Goal: Transaction & Acquisition: Purchase product/service

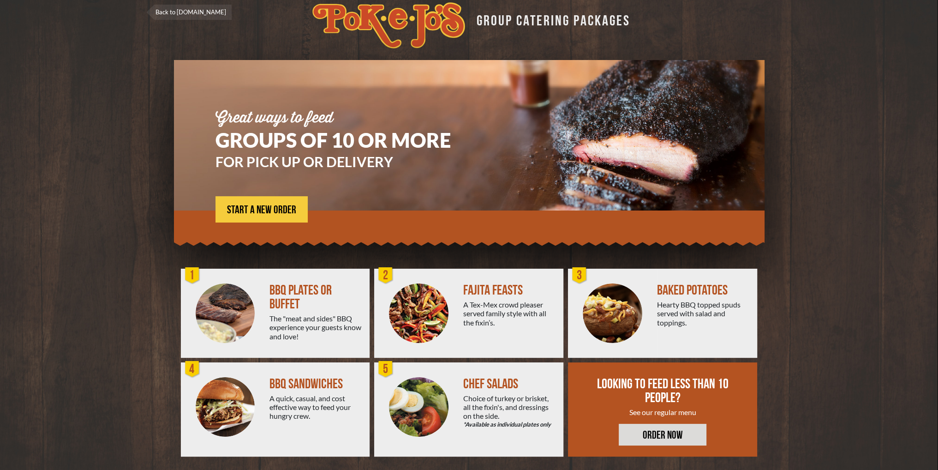
scroll to position [17, 0]
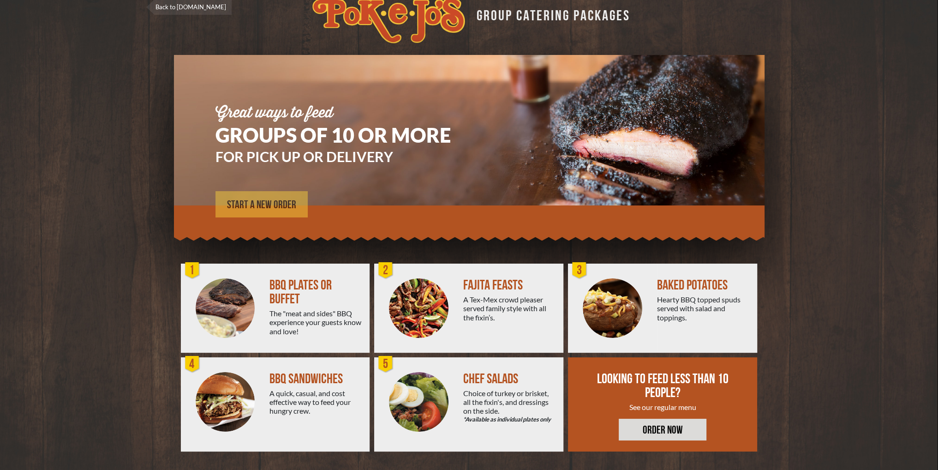
click at [252, 201] on span "START A NEW ORDER" at bounding box center [261, 204] width 69 height 11
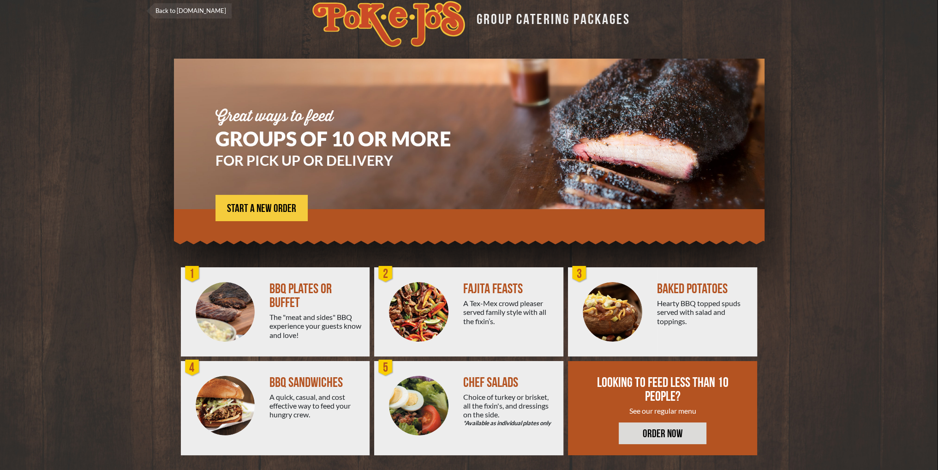
scroll to position [17, 0]
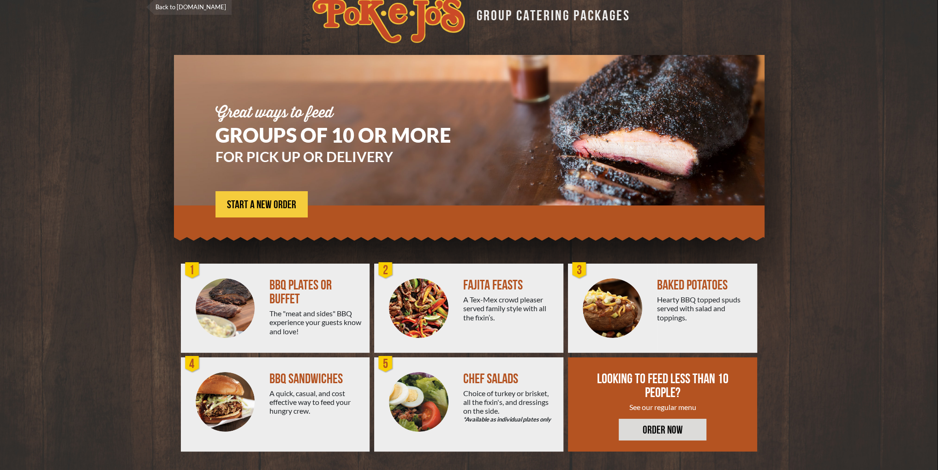
drag, startPoint x: 321, startPoint y: 327, endPoint x: 288, endPoint y: 303, distance: 40.6
click at [315, 324] on div "The "meat and sides" BBQ experience your guests know and love!" at bounding box center [316, 322] width 93 height 27
click at [285, 300] on div "BBQ PLATES OR BUFFET" at bounding box center [316, 292] width 93 height 28
click at [288, 370] on div "BBQ SANDWICHES A quick, casual, and cost effective way to feed your hungry crew." at bounding box center [320, 404] width 100 height 94
click at [289, 377] on div "BBQ SANDWICHES" at bounding box center [316, 379] width 93 height 14
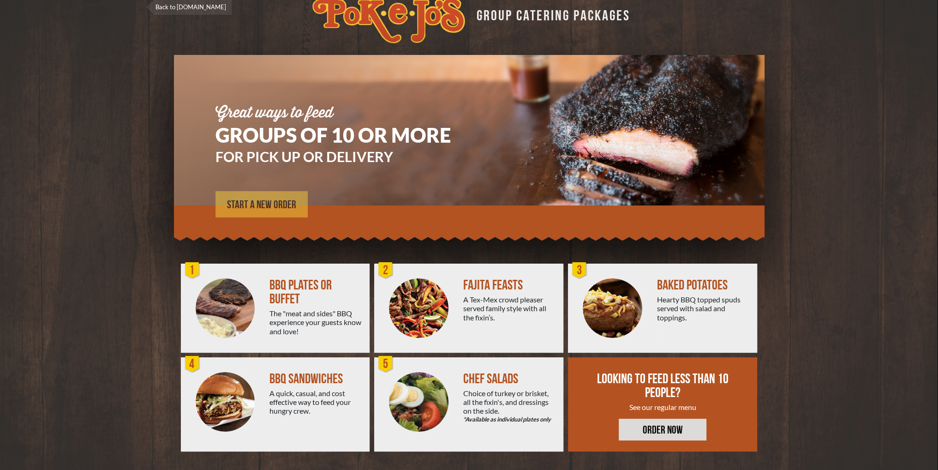
click at [268, 211] on link "START A NEW ORDER" at bounding box center [262, 204] width 92 height 26
